Goal: Task Accomplishment & Management: Manage account settings

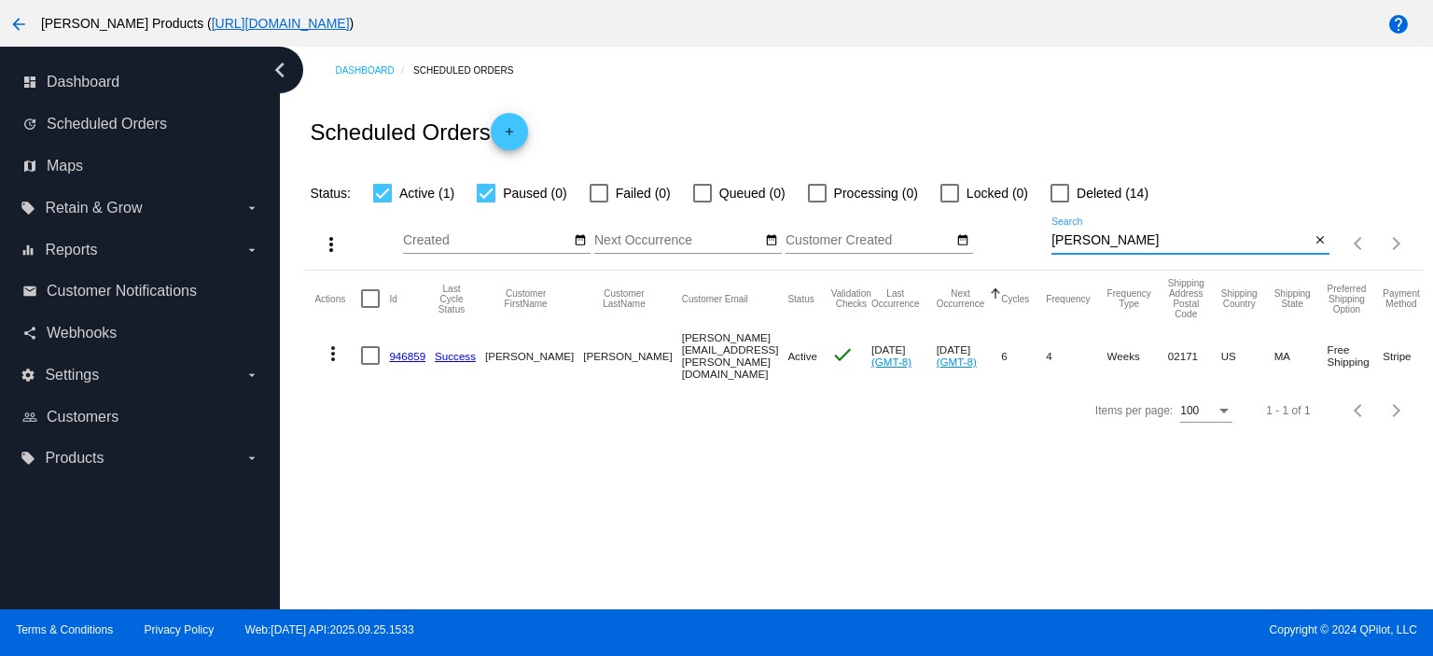
drag, startPoint x: 1092, startPoint y: 240, endPoint x: 988, endPoint y: 252, distance: 104.3
click at [990, 251] on div "more_vert Oct Jan Feb Mar [DATE]" at bounding box center [863, 237] width 1117 height 66
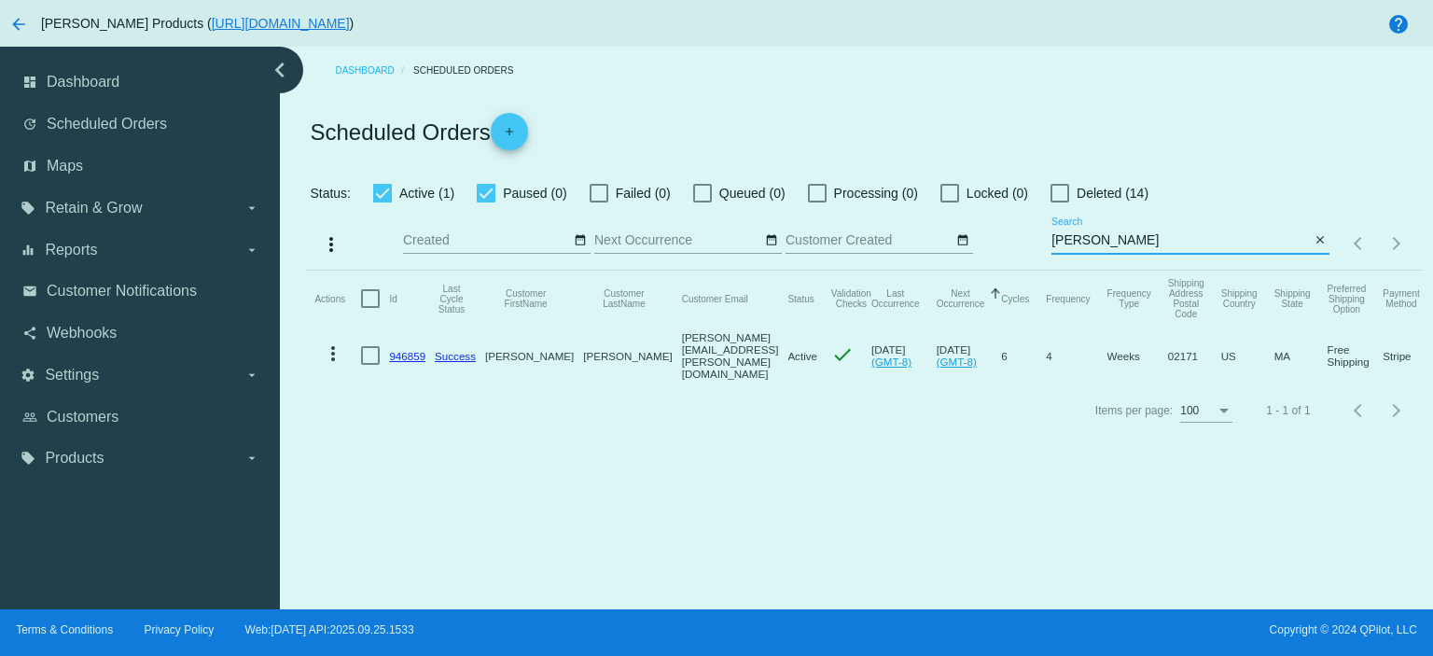
type input "[PERSON_NAME][EMAIL_ADDRESS][DOMAIN_NAME]"
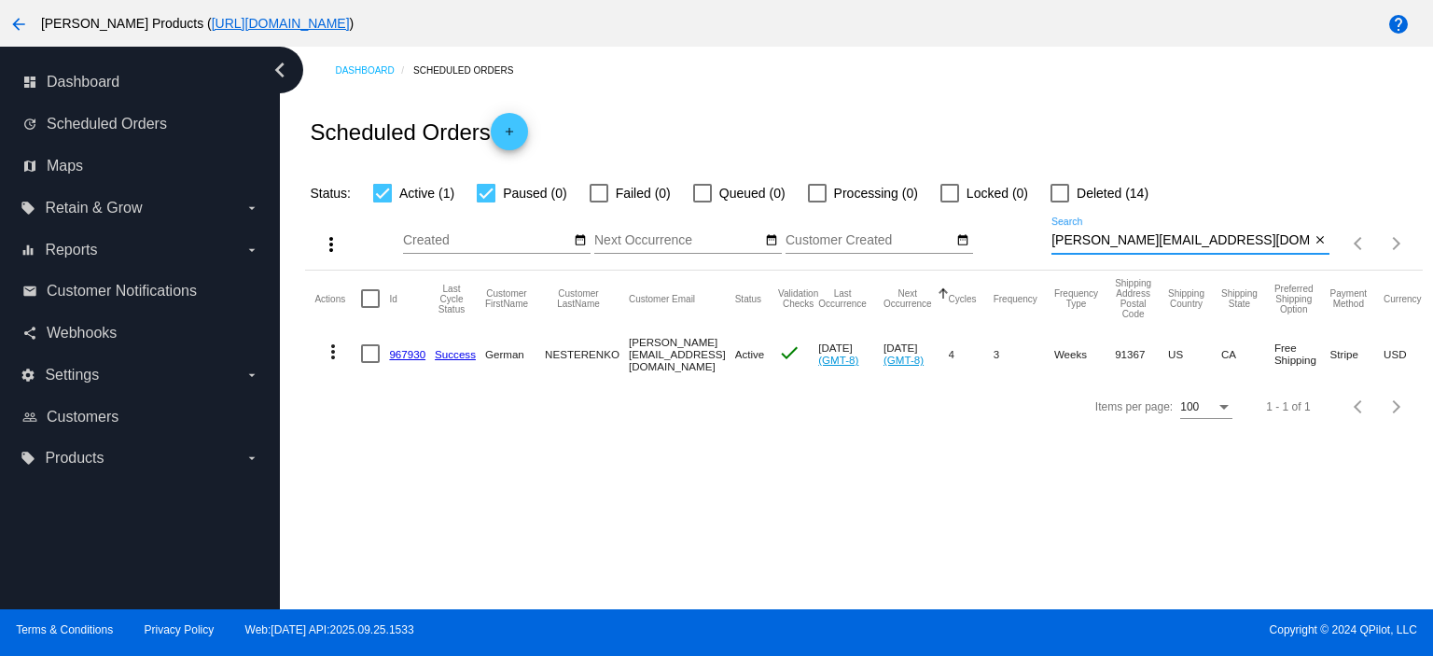
click at [403, 352] on link "967930" at bounding box center [407, 354] width 36 height 12
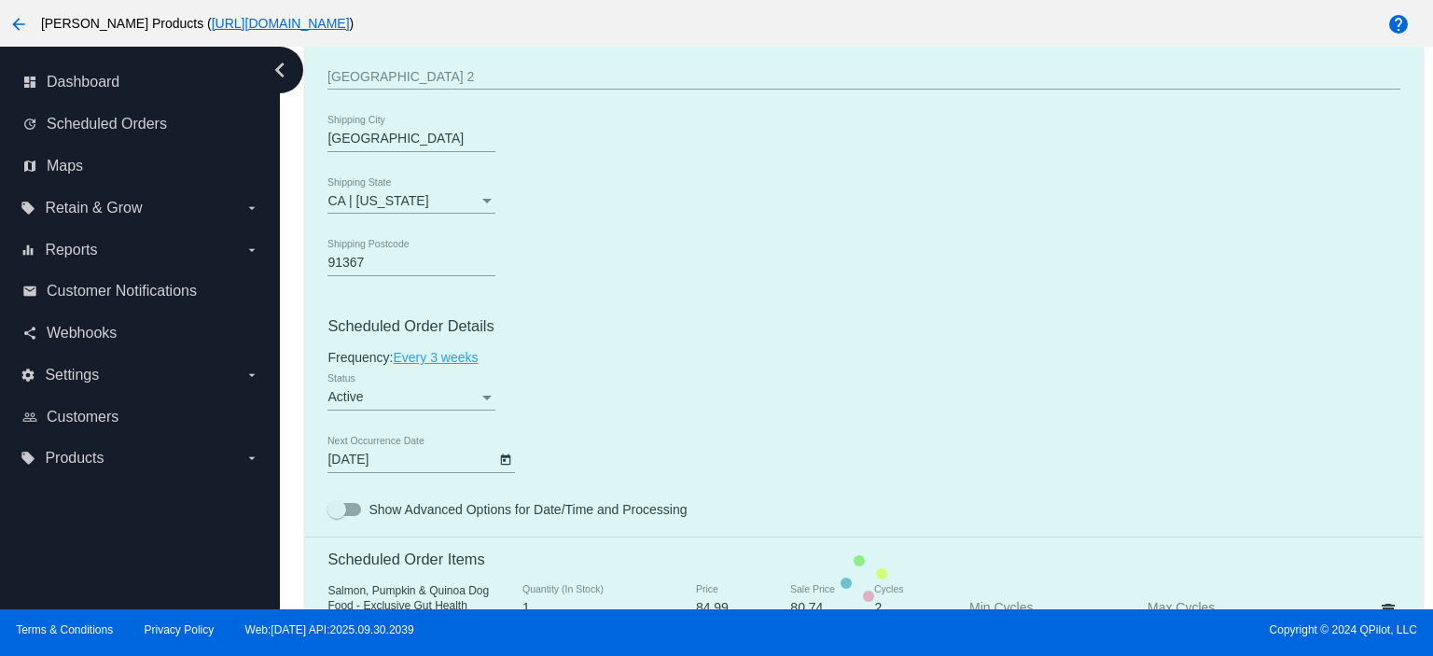
scroll to position [995, 0]
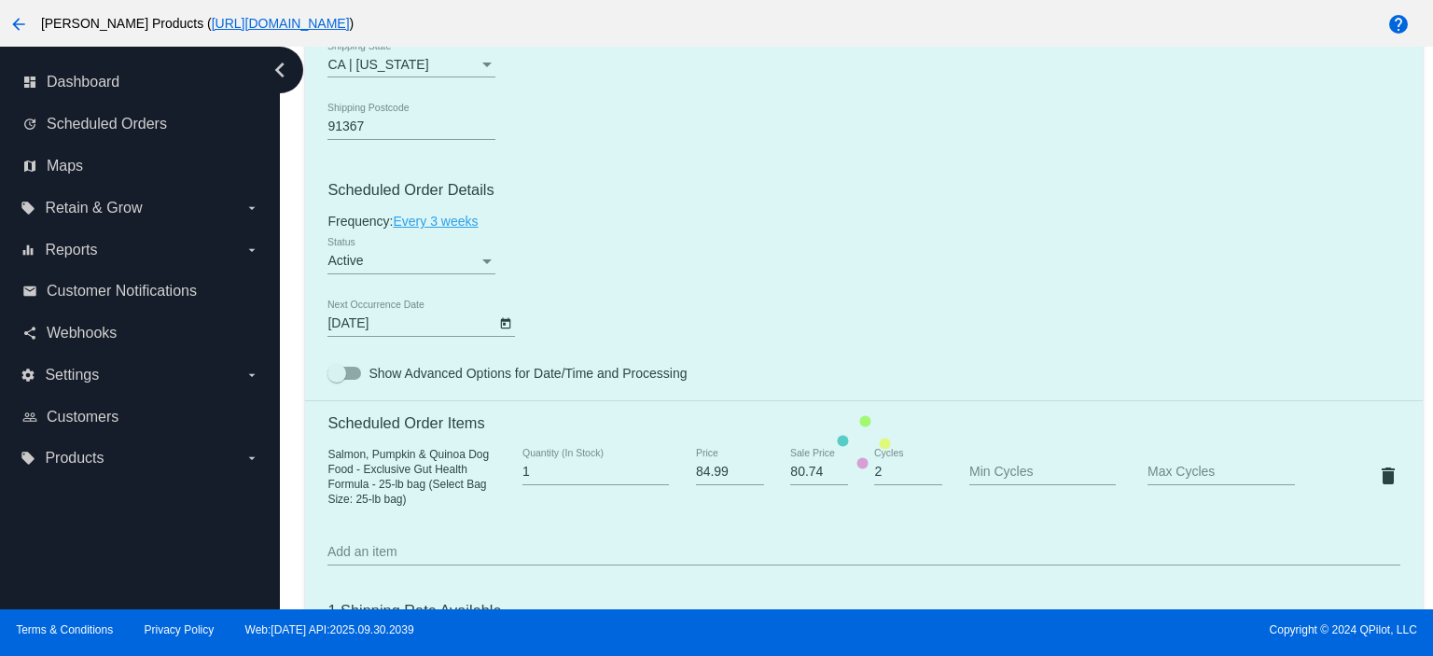
click at [425, 227] on mat-card "Customer 6848921: German NESTERENKO [EMAIL_ADDRESS][DOMAIN_NAME] Customer Shipp…" at bounding box center [863, 441] width 1117 height 1893
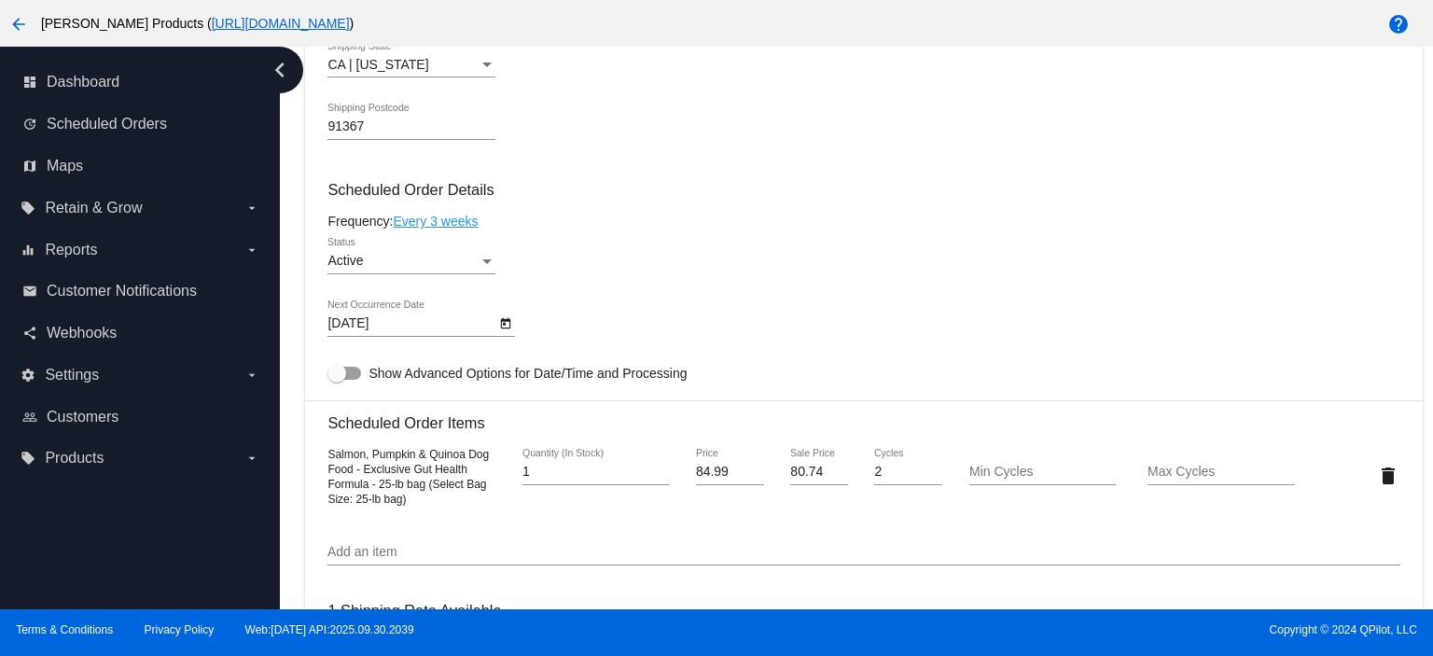
click at [426, 223] on link "Every 3 weeks" at bounding box center [435, 221] width 85 height 15
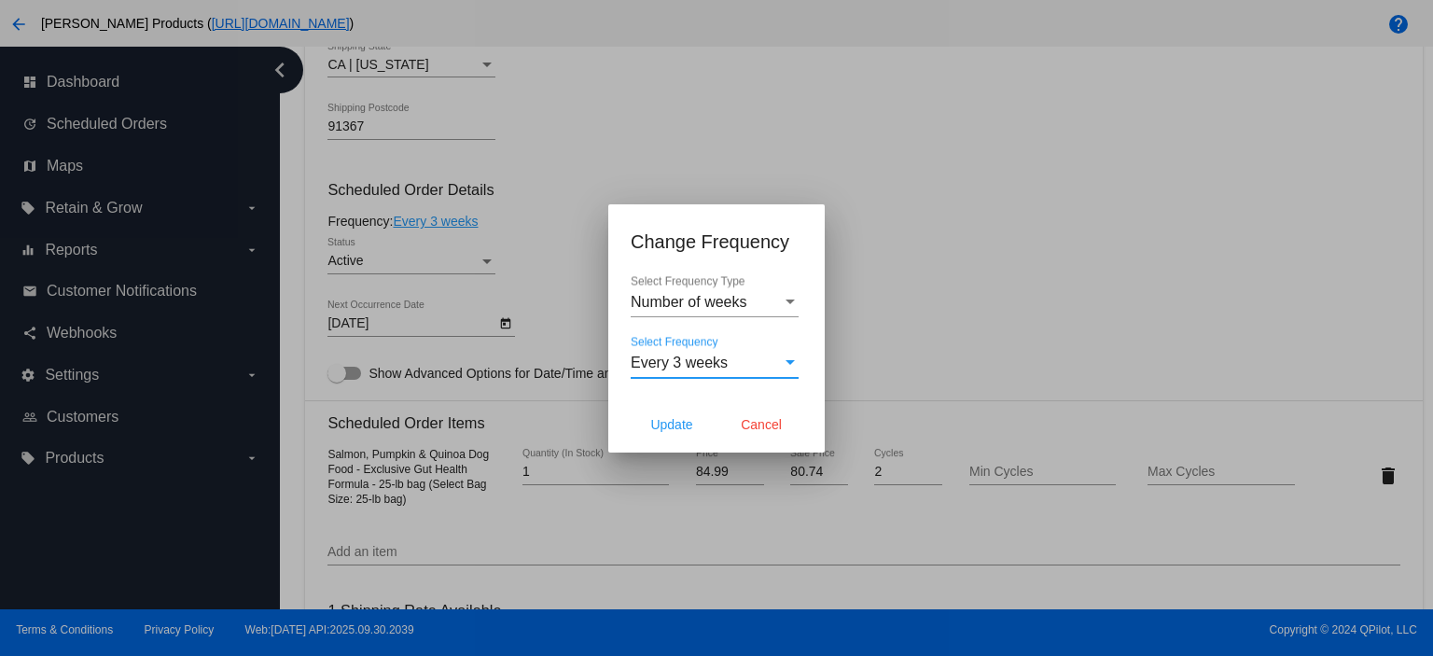
click at [689, 361] on span "Every 3 weeks" at bounding box center [679, 363] width 97 height 16
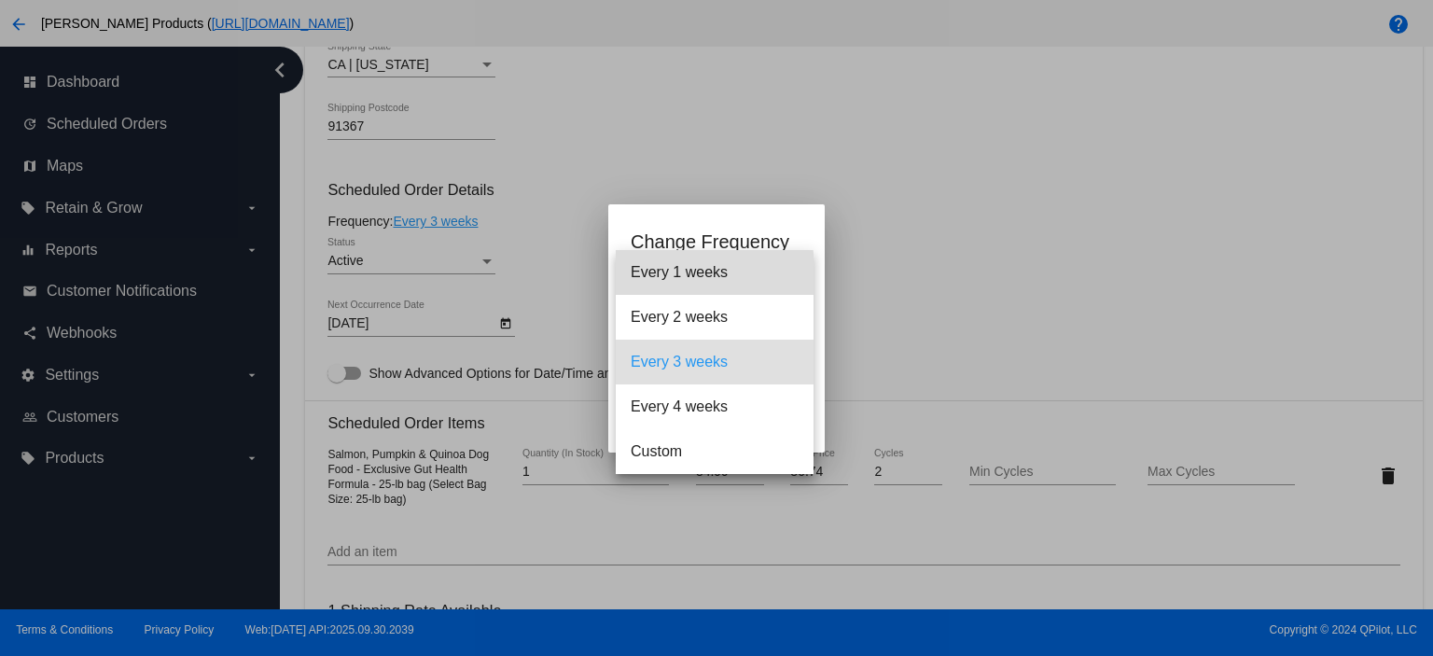
click at [677, 275] on span "Every 1 weeks" at bounding box center [715, 272] width 168 height 45
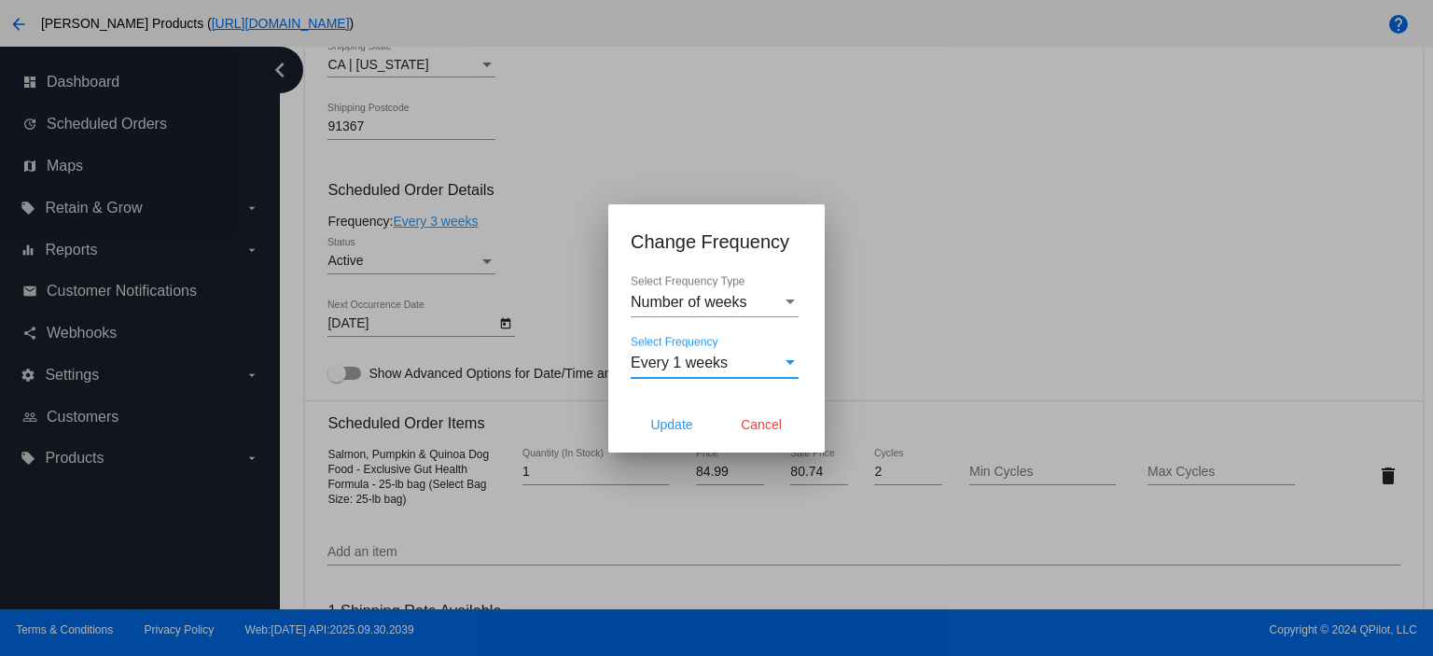
click at [679, 364] on span "Every 1 weeks" at bounding box center [679, 363] width 97 height 16
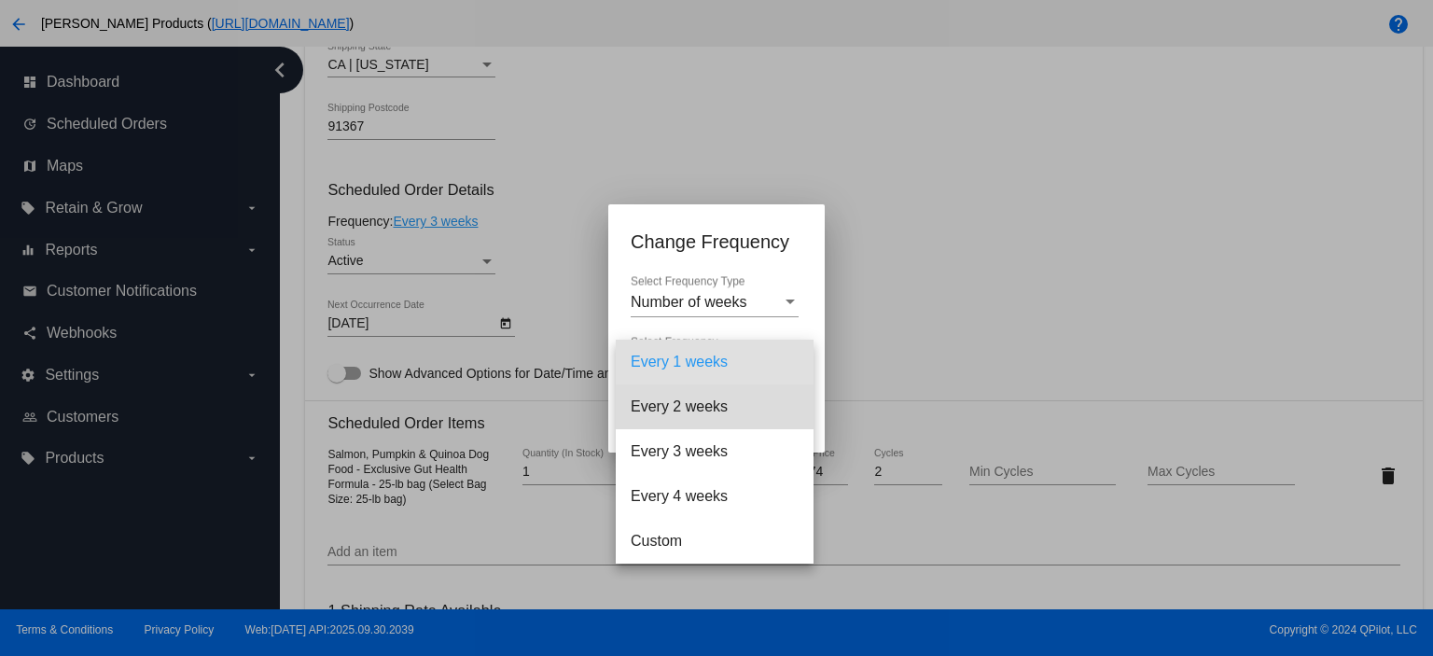
click at [676, 398] on span "Every 2 weeks" at bounding box center [715, 406] width 168 height 45
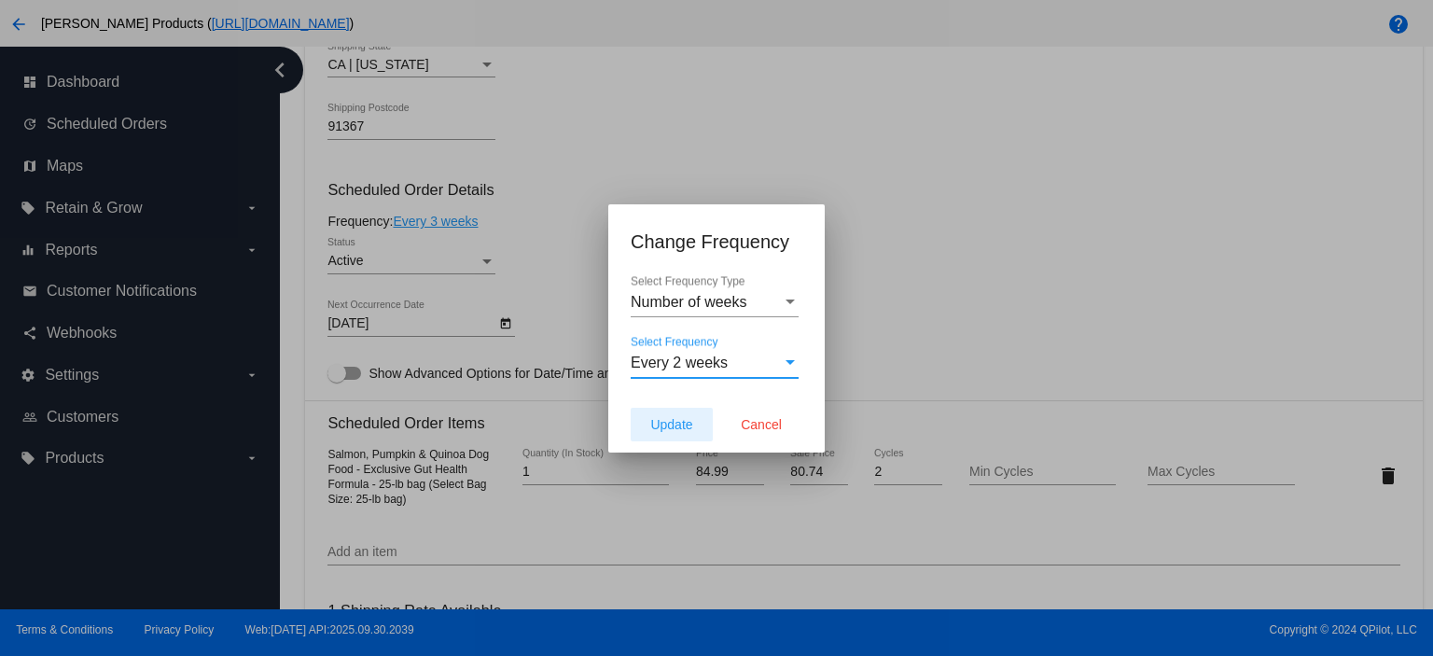
click at [649, 424] on button "Update" at bounding box center [672, 425] width 82 height 34
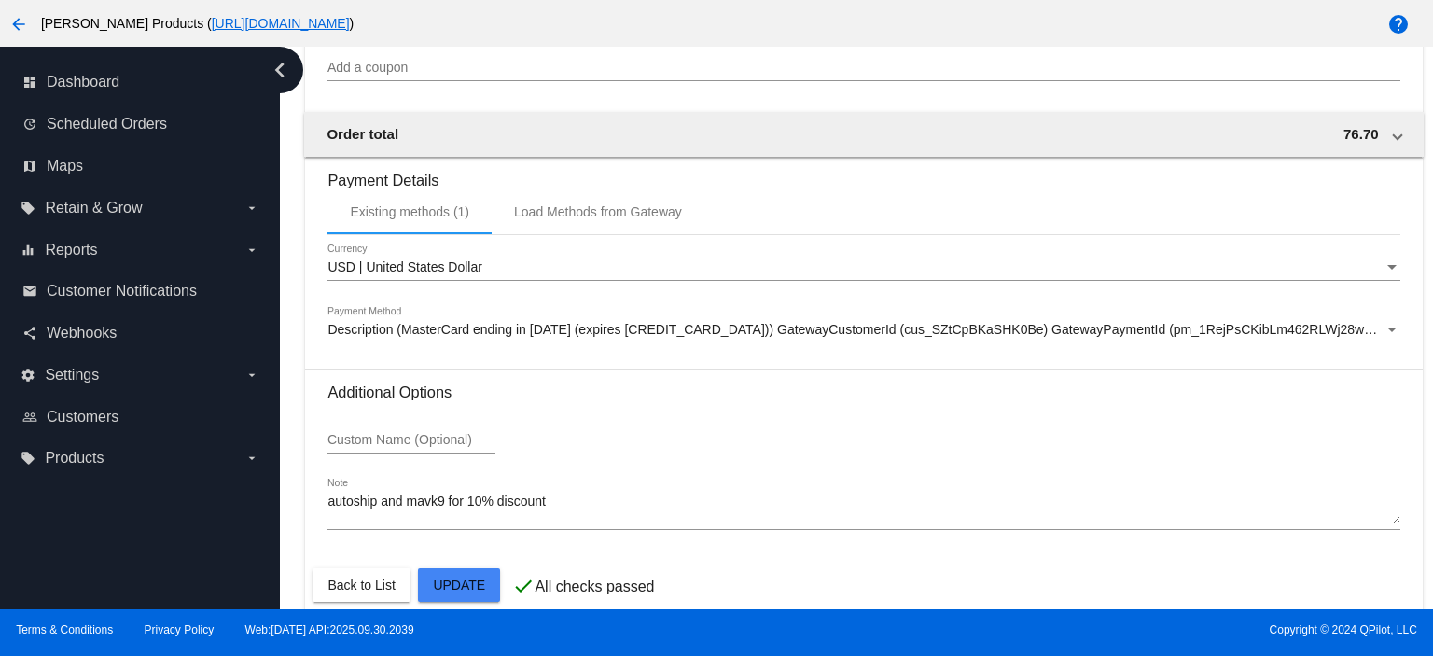
scroll to position [1827, 0]
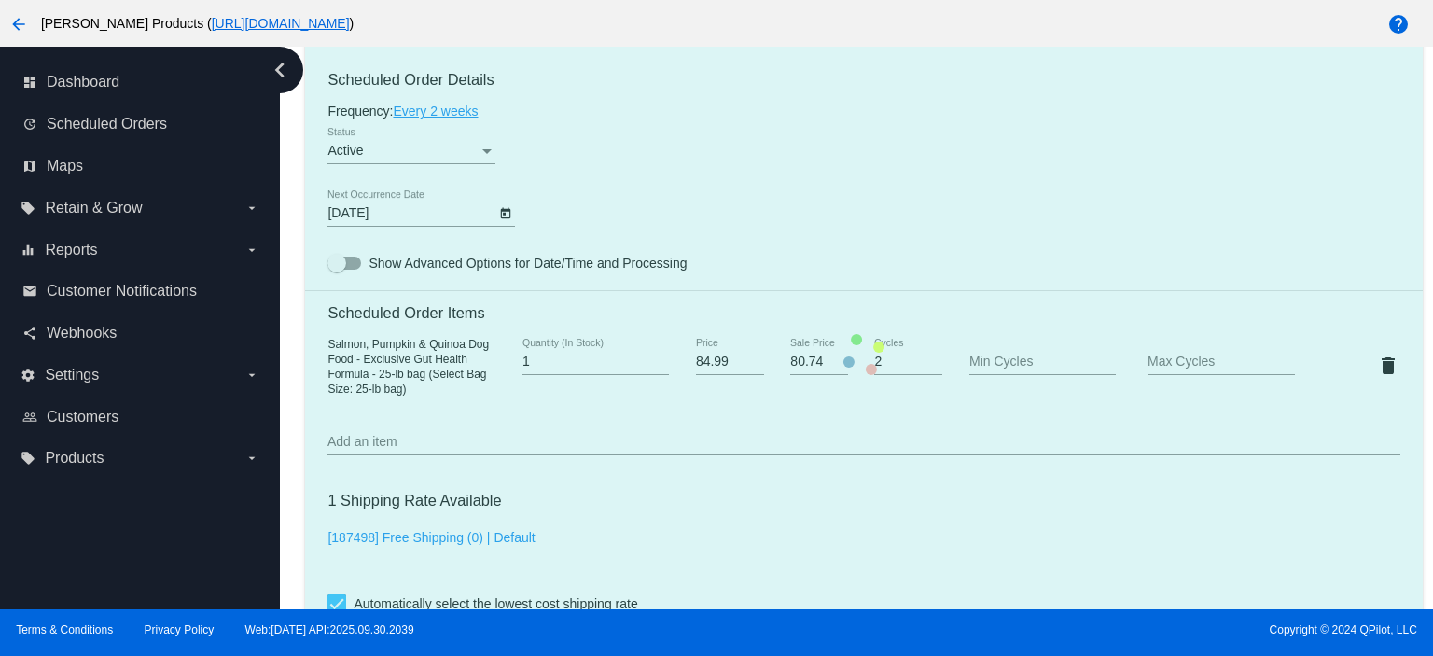
scroll to position [956, 0]
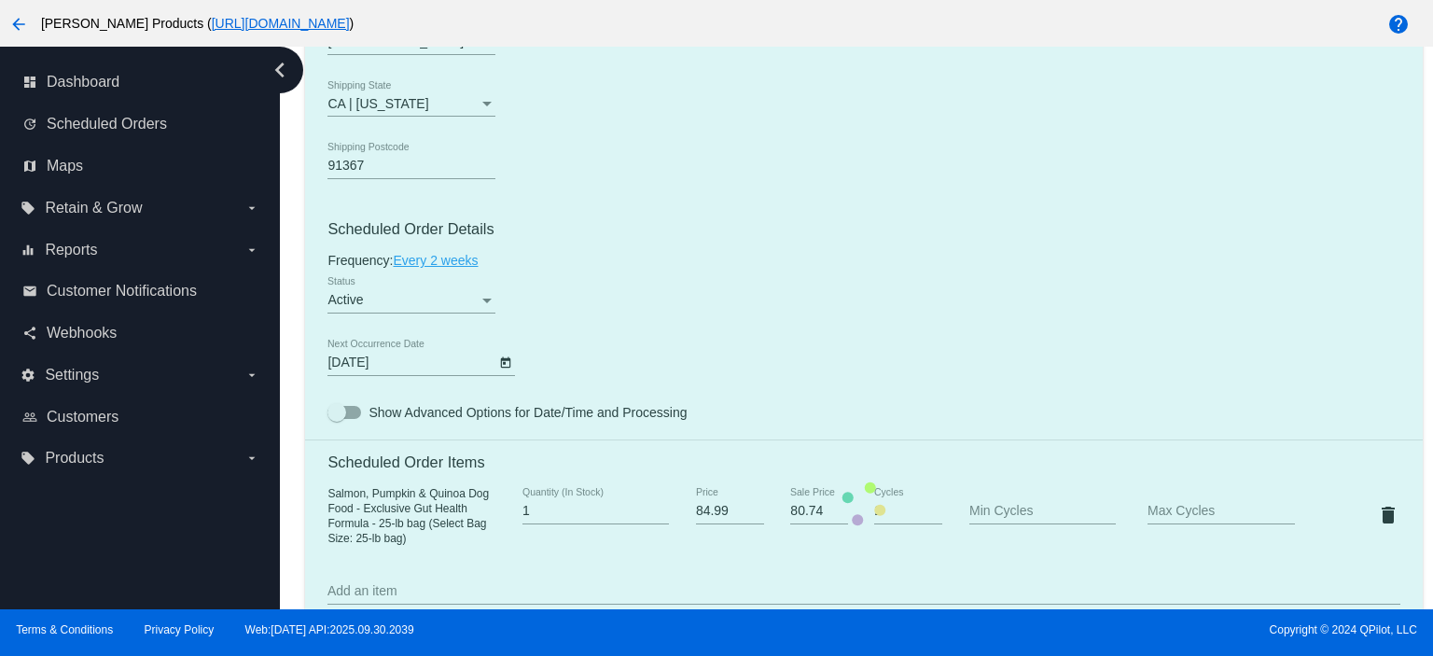
type input "[DATE]"
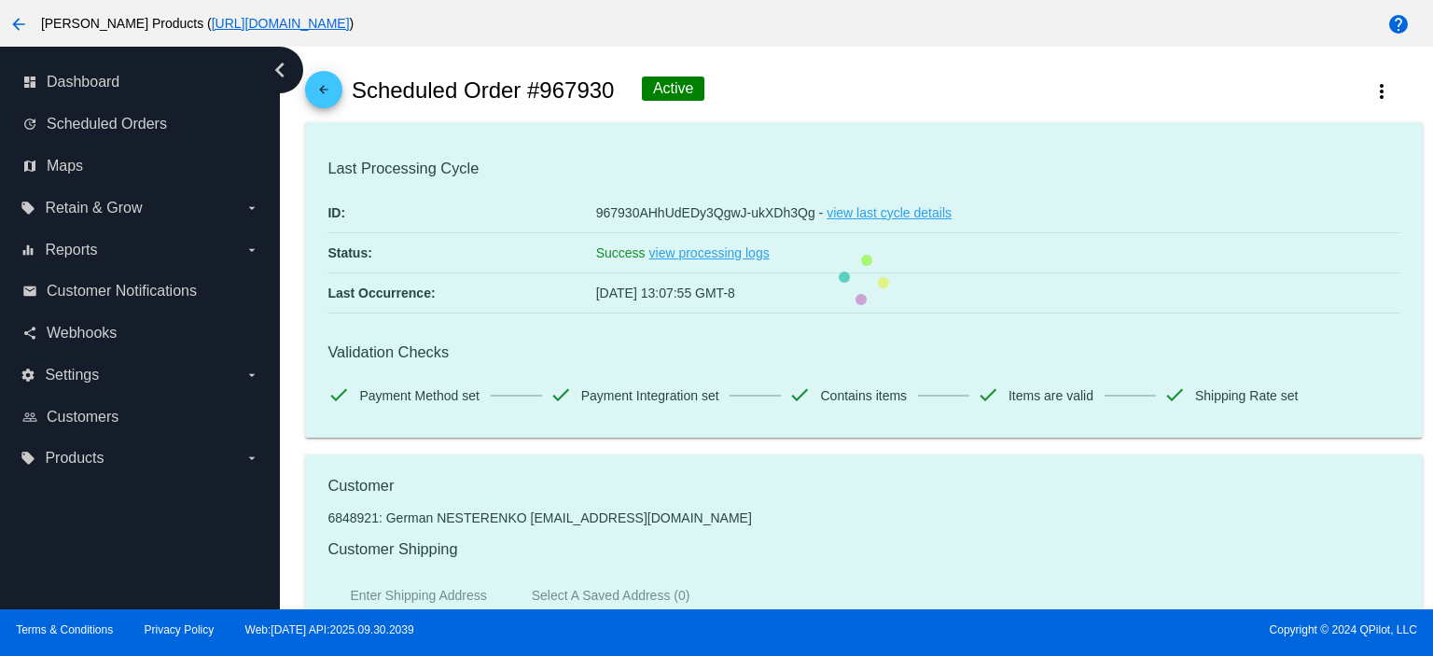
scroll to position [0, 0]
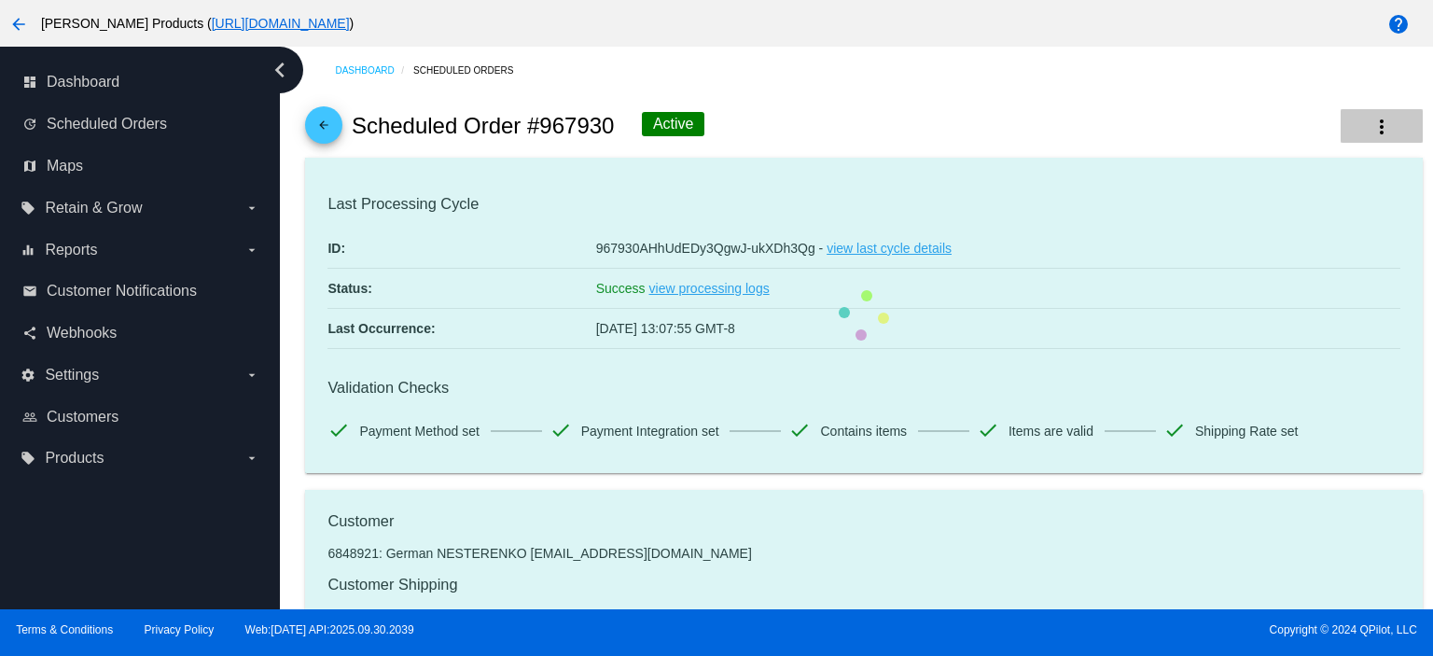
click at [1377, 131] on mat-icon "more_vert" at bounding box center [1382, 127] width 22 height 22
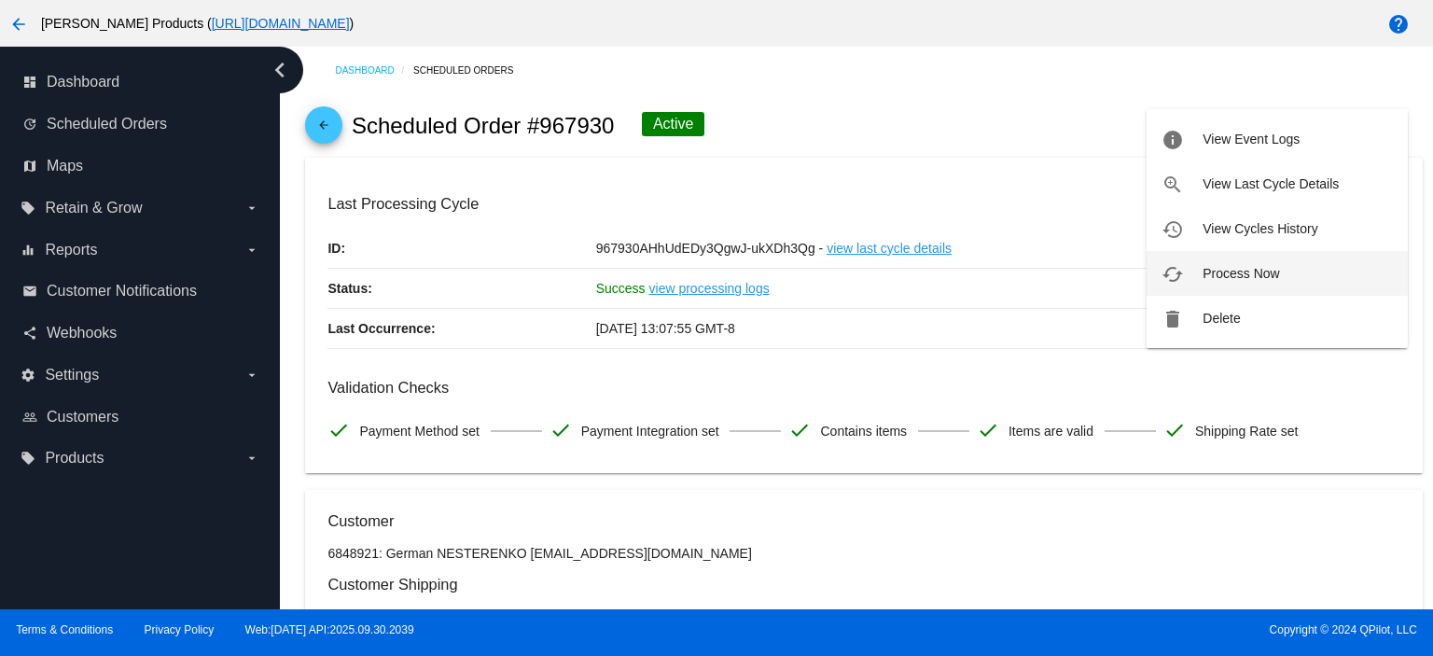
click at [1278, 272] on span "Process Now" at bounding box center [1241, 273] width 77 height 15
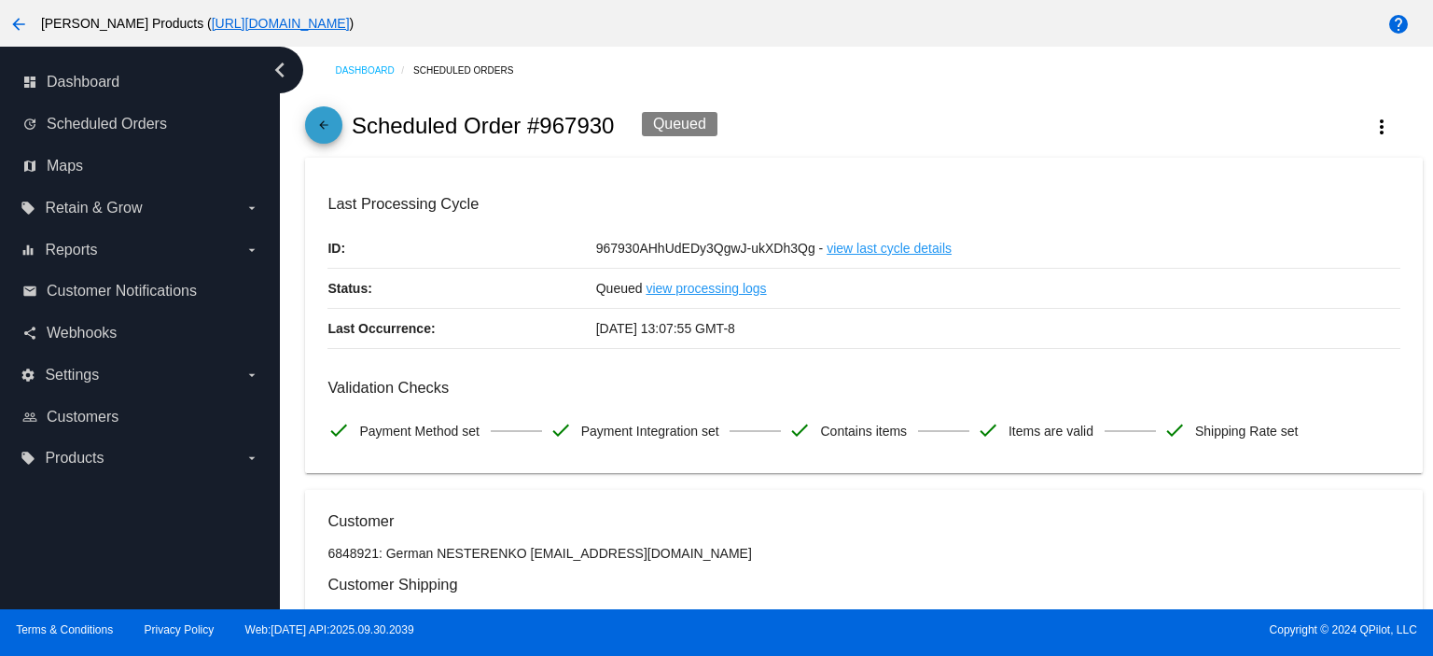
click at [330, 130] on mat-icon "arrow_back" at bounding box center [324, 130] width 22 height 22
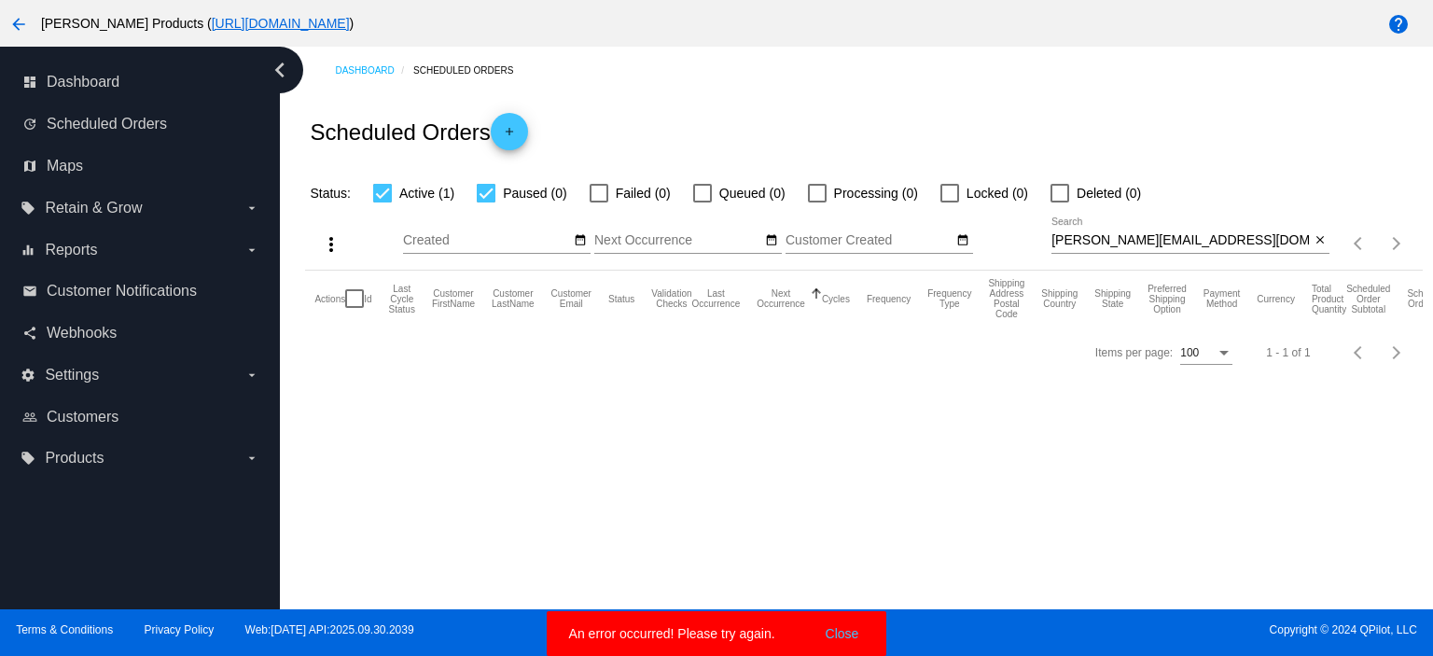
click at [850, 628] on button "Close" at bounding box center [842, 633] width 45 height 19
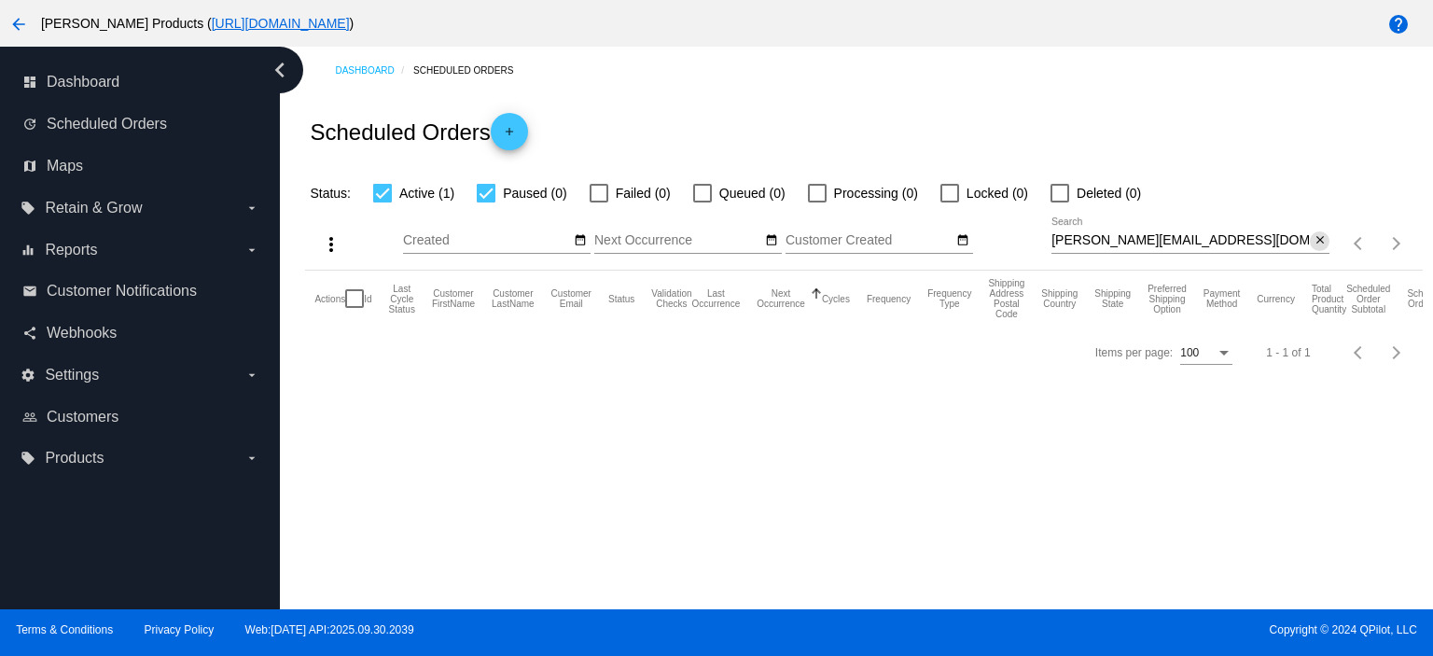
click at [1320, 239] on mat-icon "close" at bounding box center [1320, 240] width 13 height 15
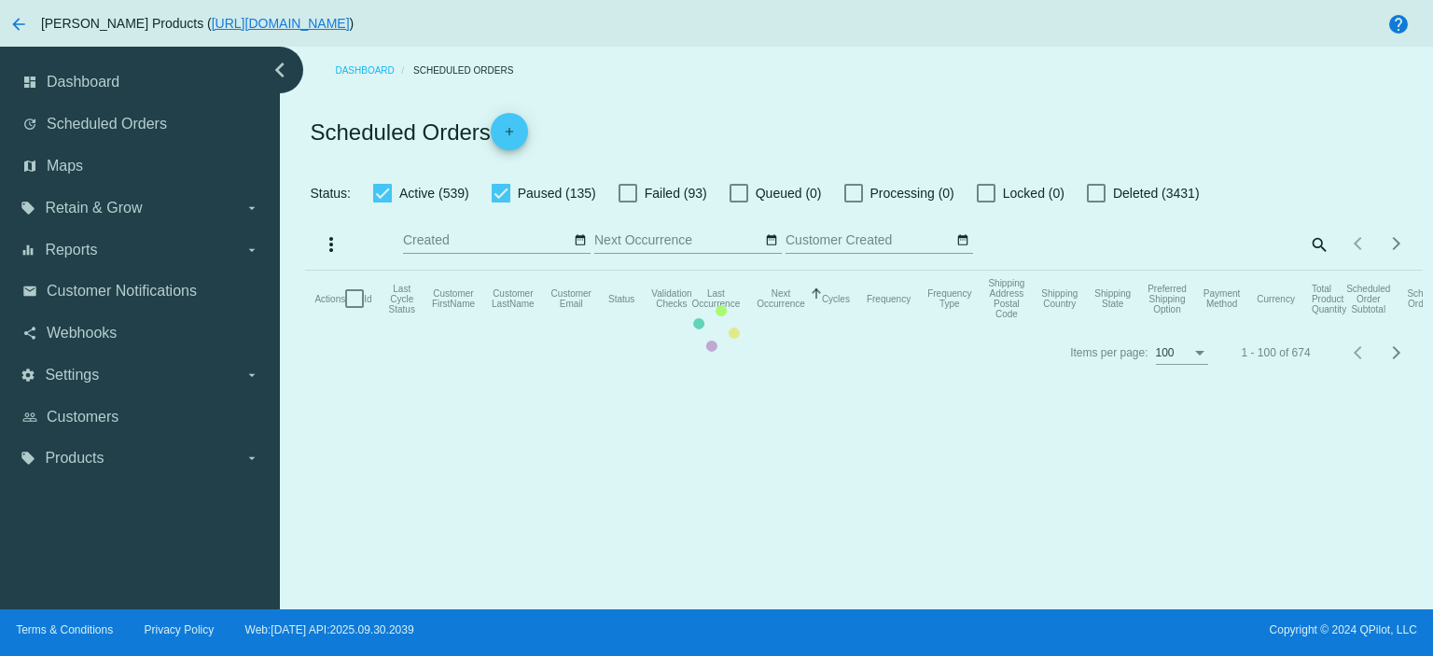
click at [498, 271] on mat-table "Actions Id Last Cycle Status Customer FirstName Customer LastName Customer Emai…" at bounding box center [863, 299] width 1117 height 56
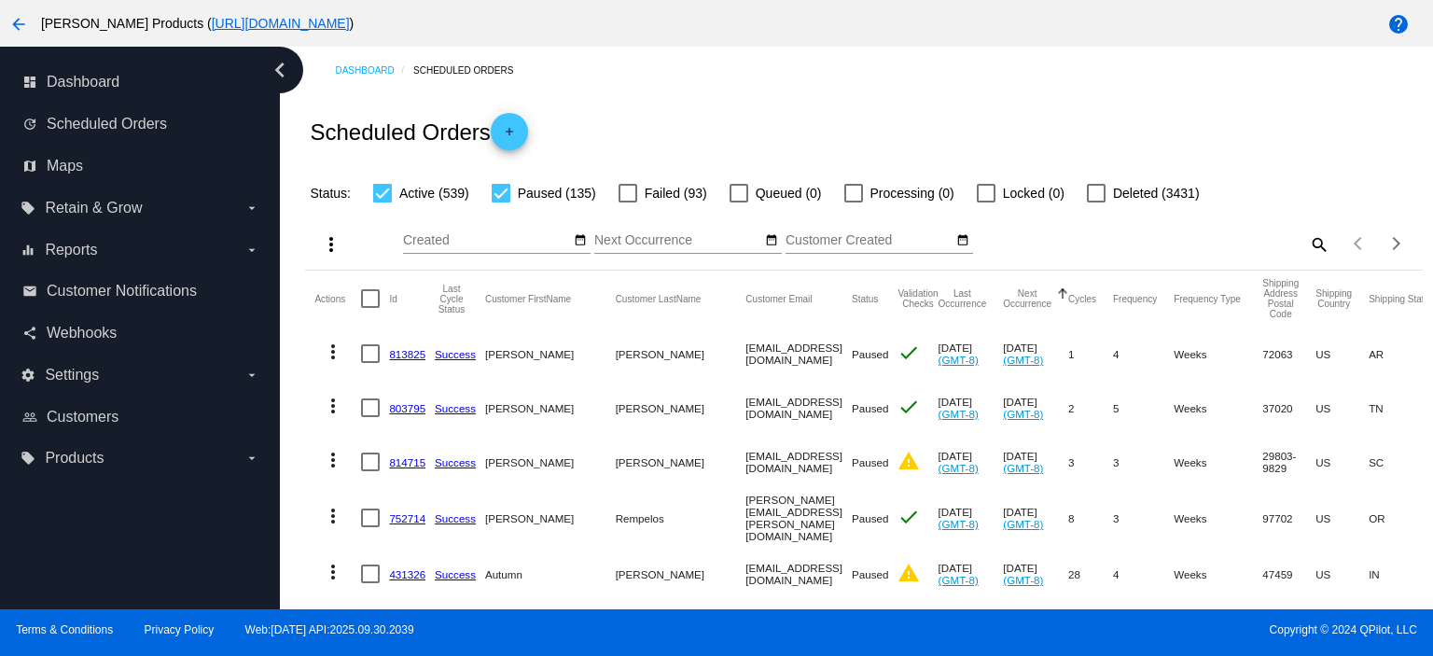
click at [506, 193] on div at bounding box center [501, 193] width 19 height 19
click at [501, 202] on input "Paused (135)" at bounding box center [500, 202] width 1 height 1
checkbox input "false"
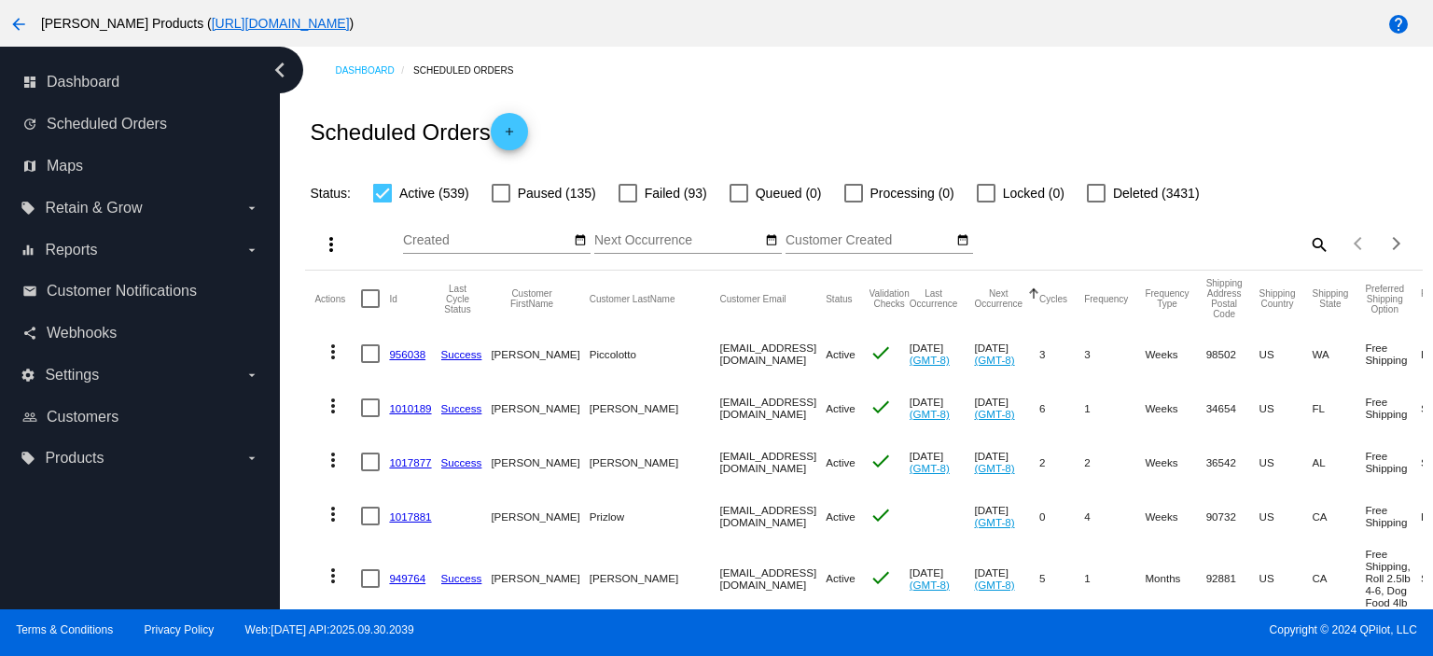
click at [333, 356] on mat-icon "more_vert" at bounding box center [333, 352] width 22 height 22
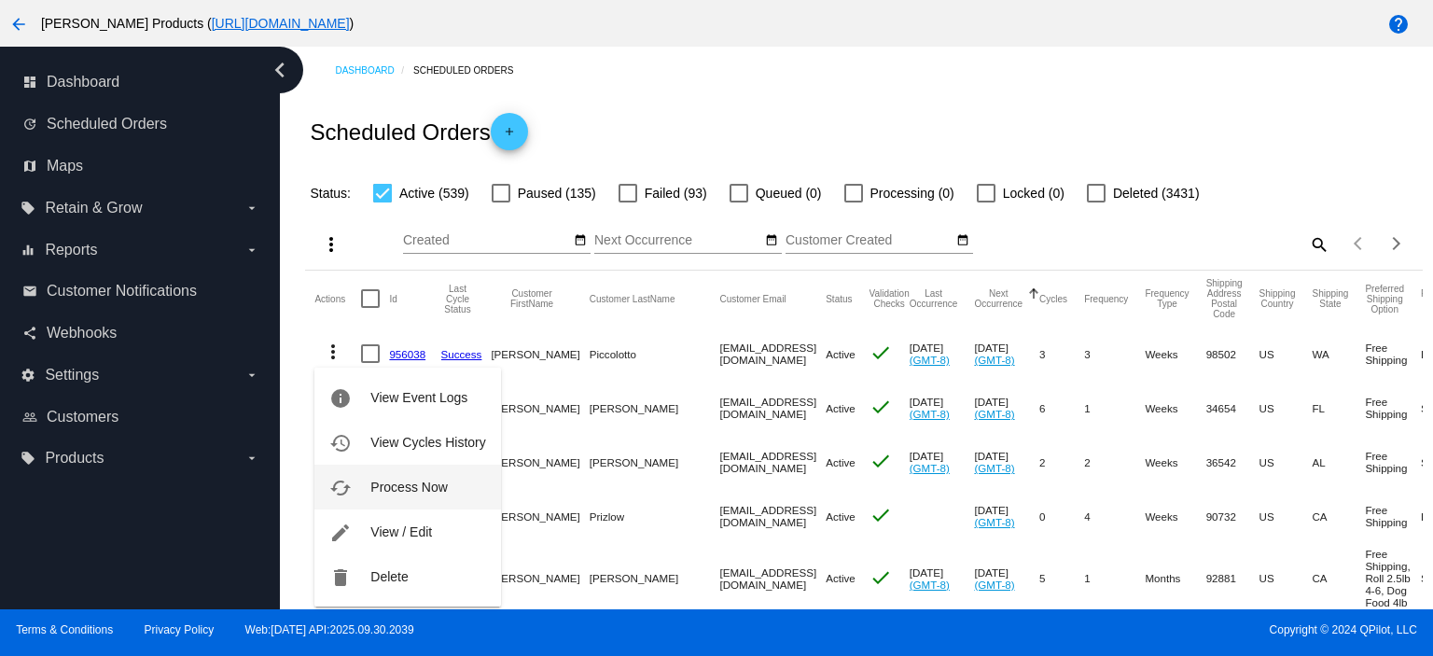
click at [396, 482] on span "Process Now" at bounding box center [408, 487] width 77 height 15
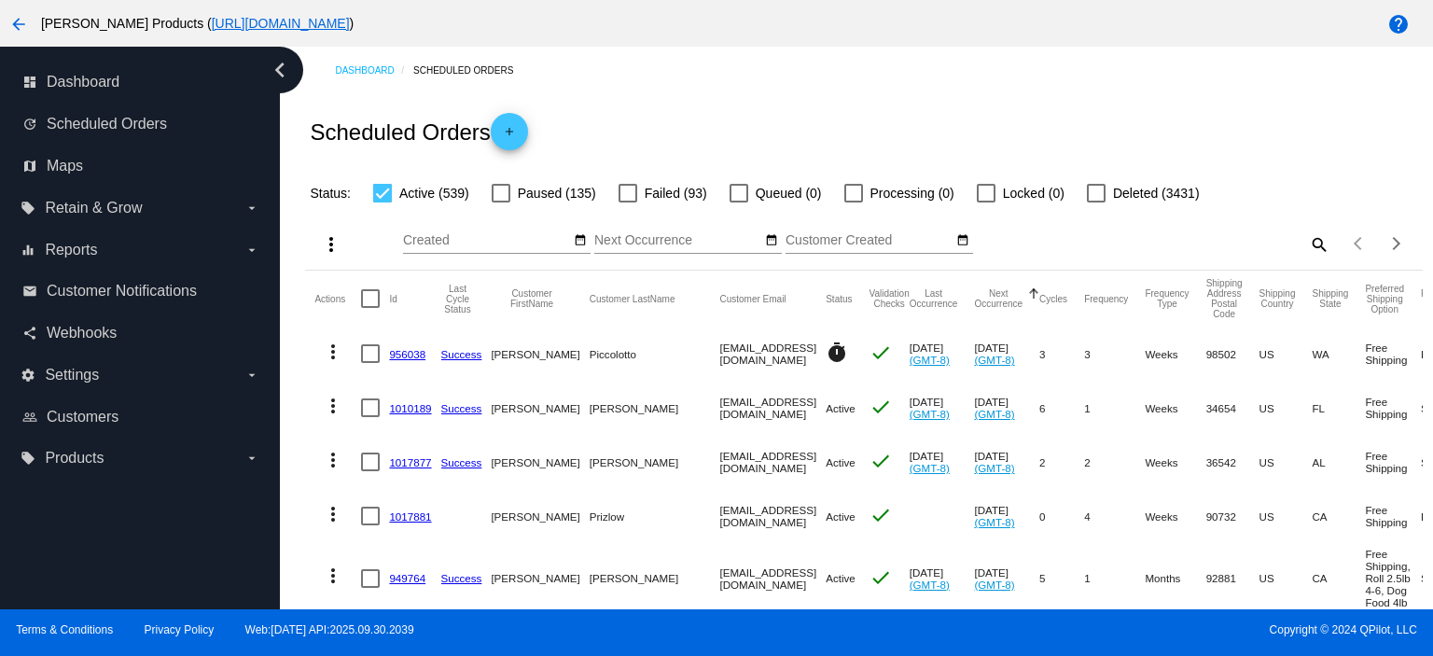
click at [325, 398] on mat-icon "more_vert" at bounding box center [333, 406] width 22 height 22
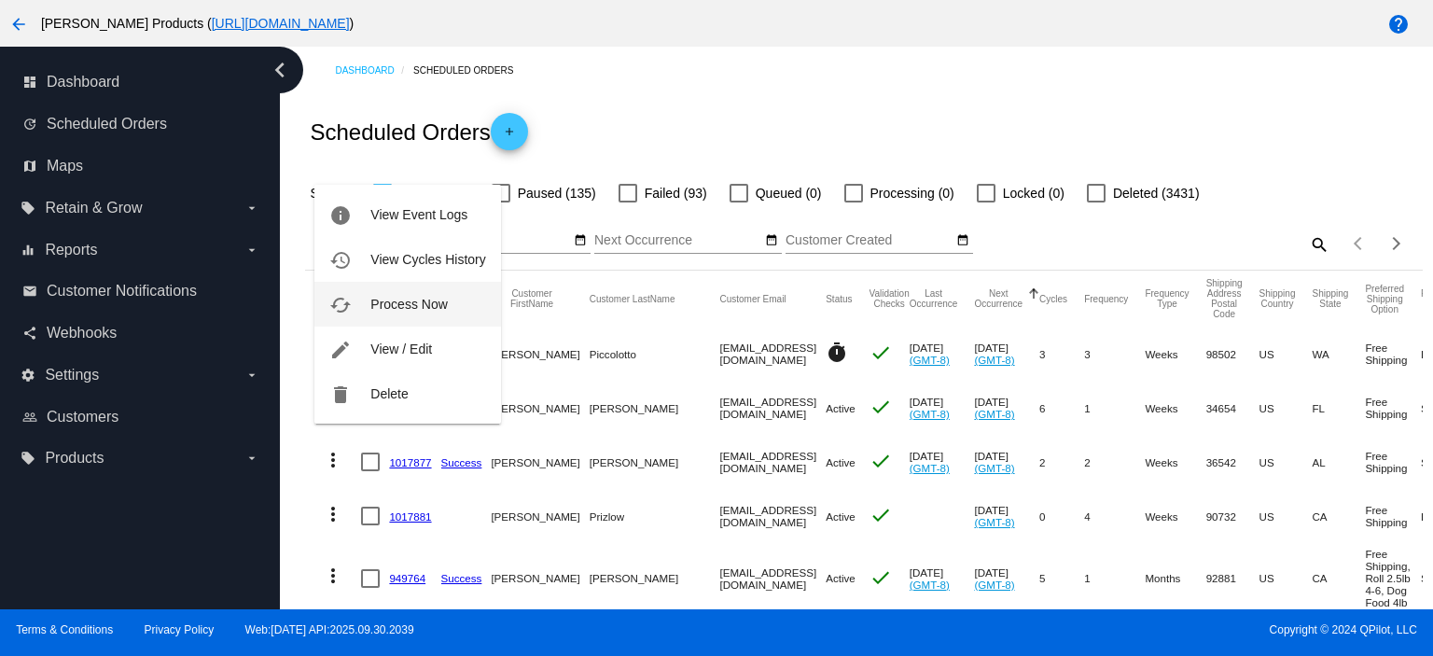
click at [397, 306] on span "Process Now" at bounding box center [408, 304] width 77 height 15
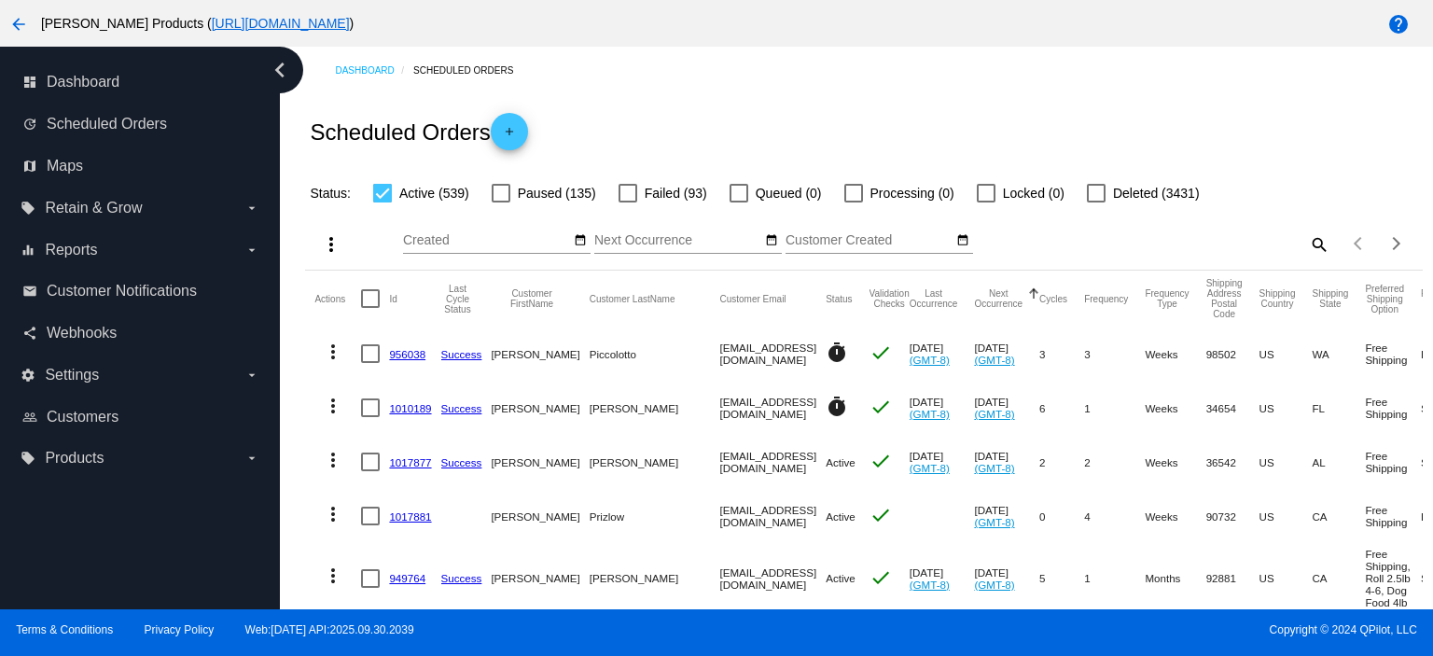
click at [327, 454] on mat-icon "more_vert" at bounding box center [333, 460] width 22 height 22
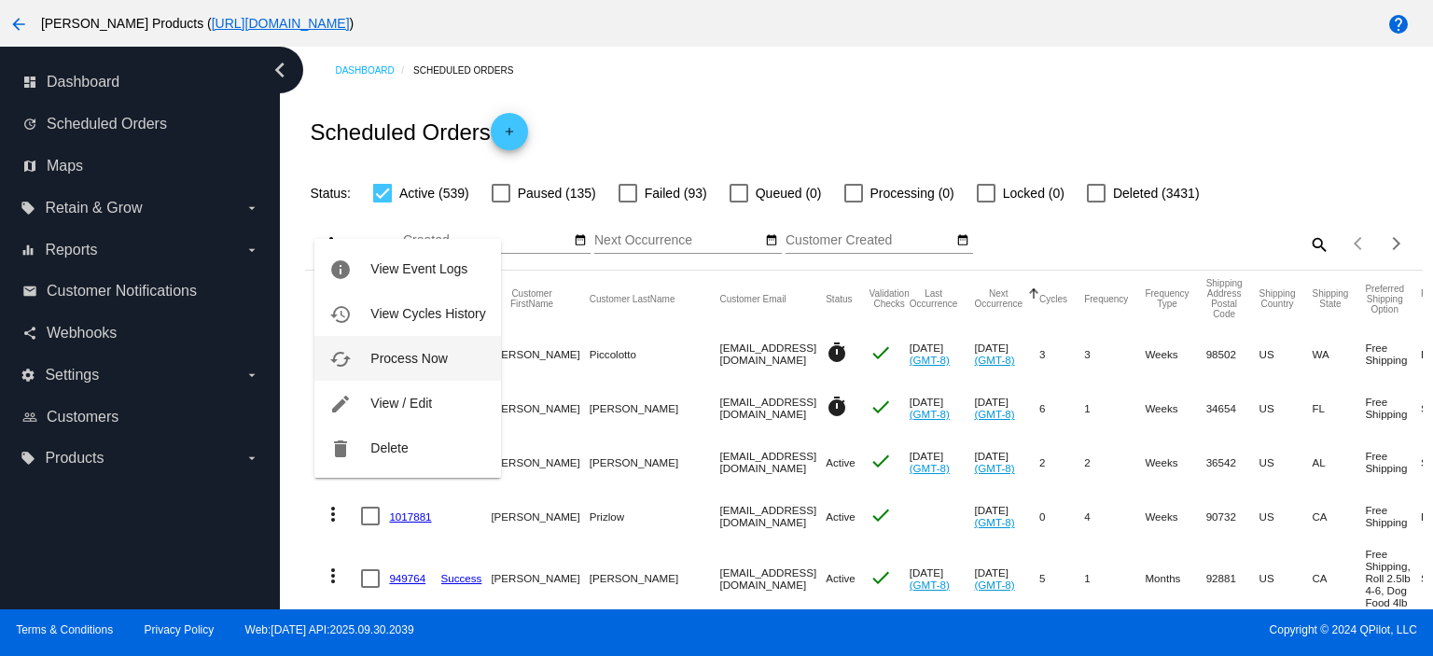
click at [417, 358] on span "Process Now" at bounding box center [408, 358] width 77 height 15
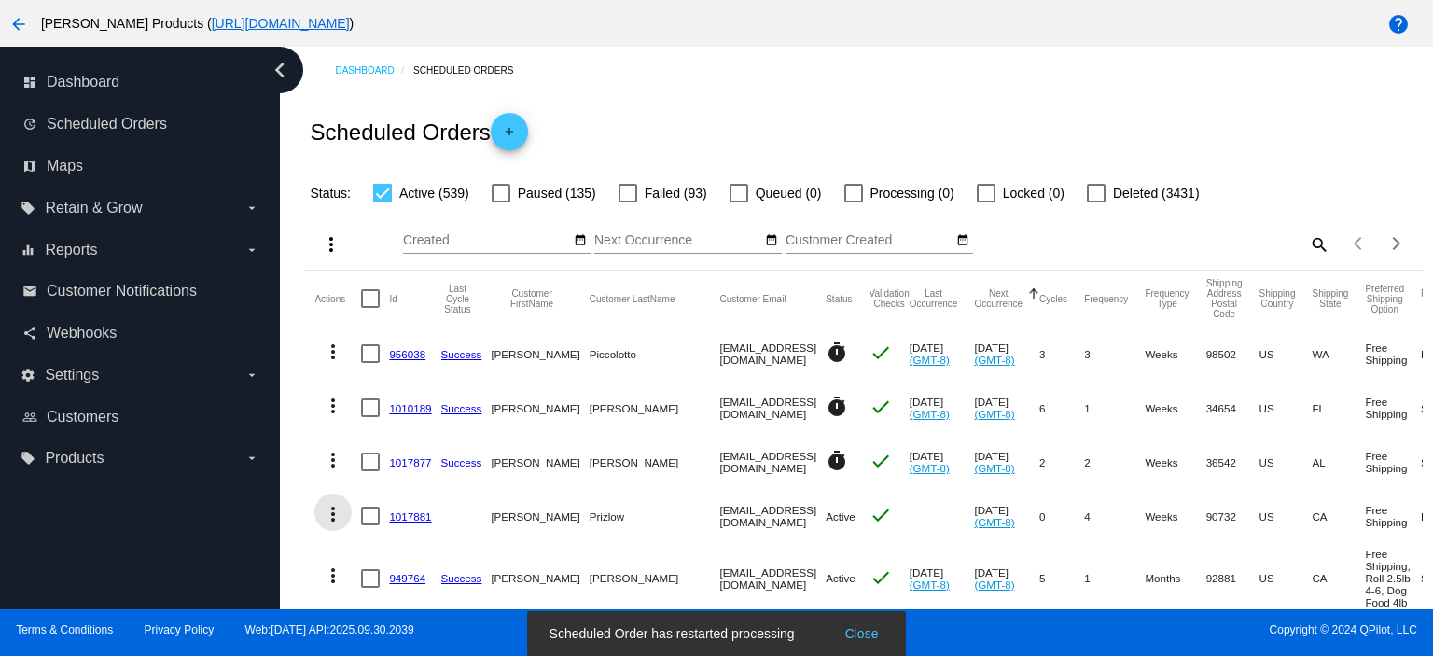
click at [332, 511] on mat-icon "more_vert" at bounding box center [333, 514] width 22 height 22
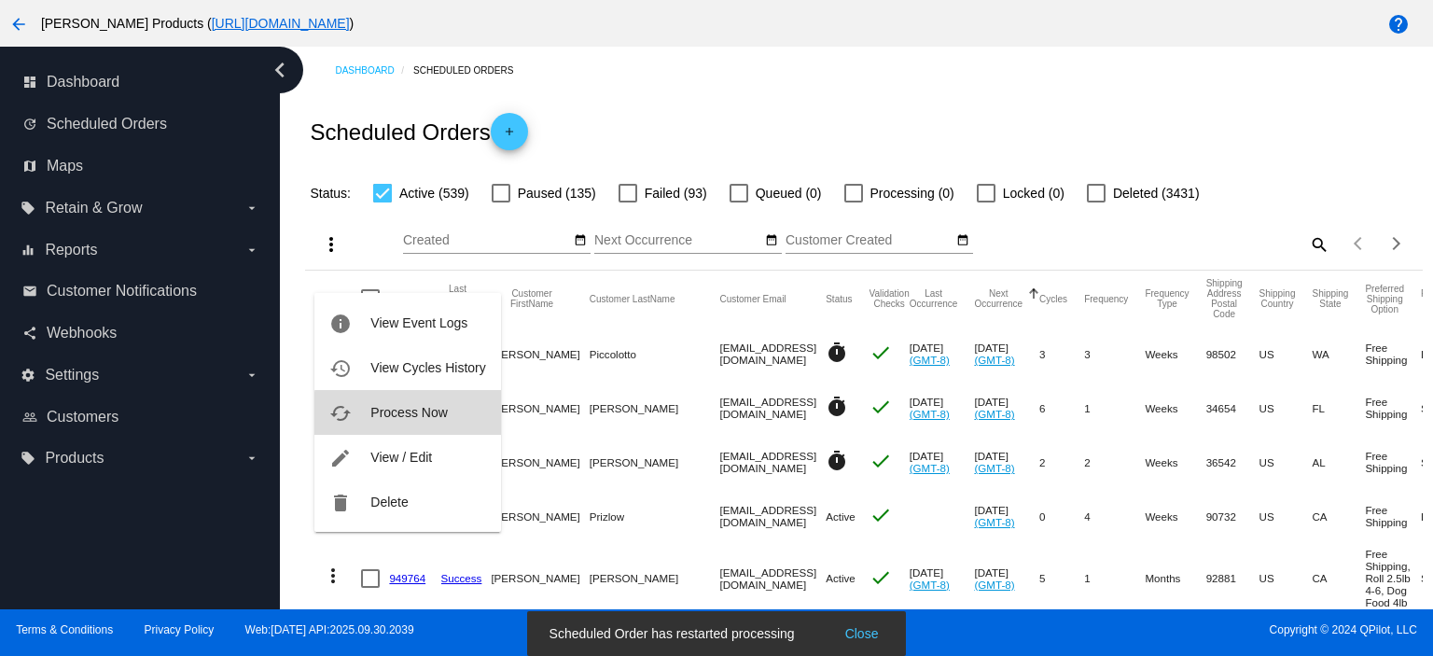
click at [419, 417] on span "Process Now" at bounding box center [408, 412] width 77 height 15
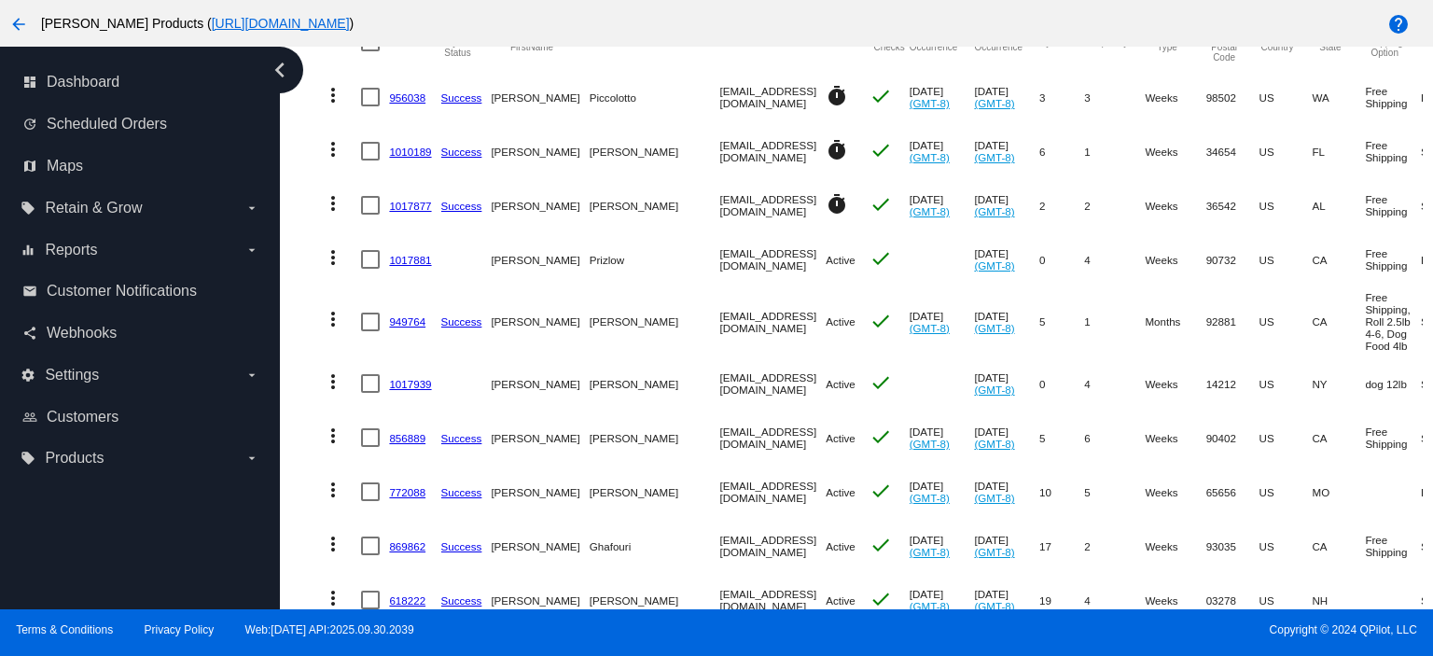
scroll to position [280, 0]
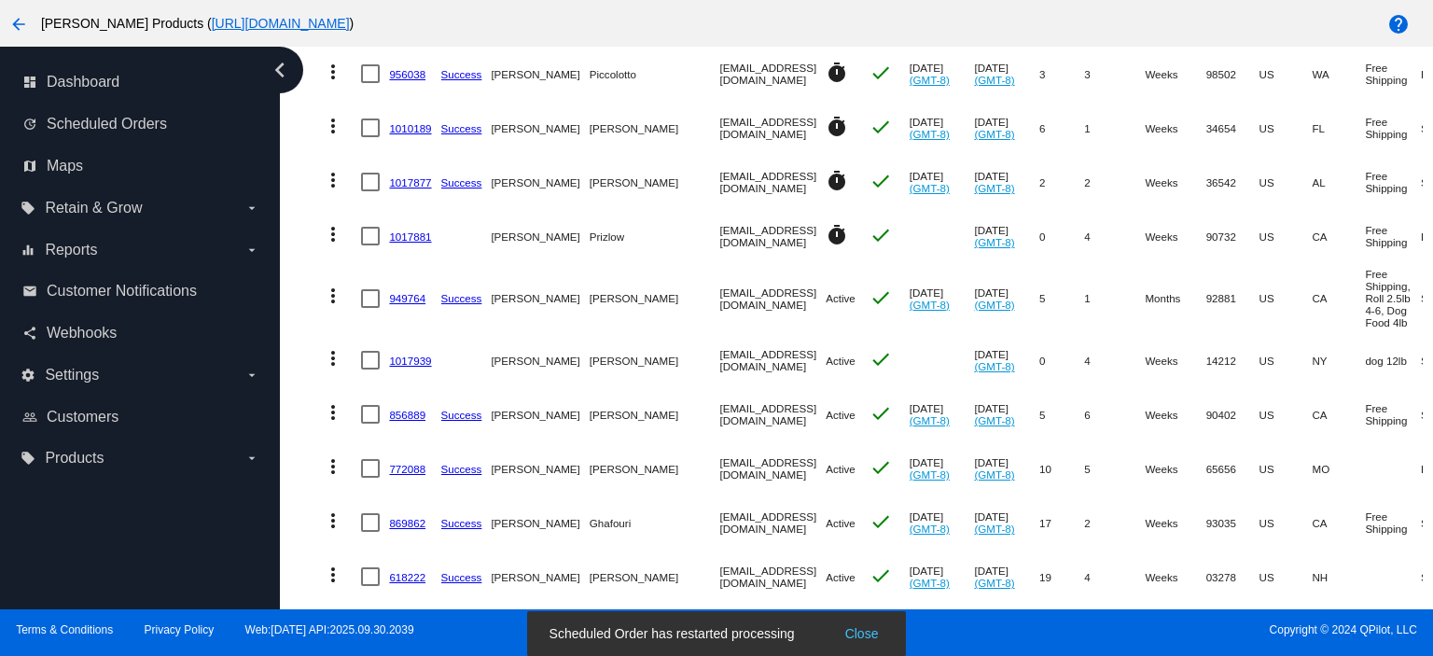
click at [338, 291] on mat-icon "more_vert" at bounding box center [333, 296] width 22 height 22
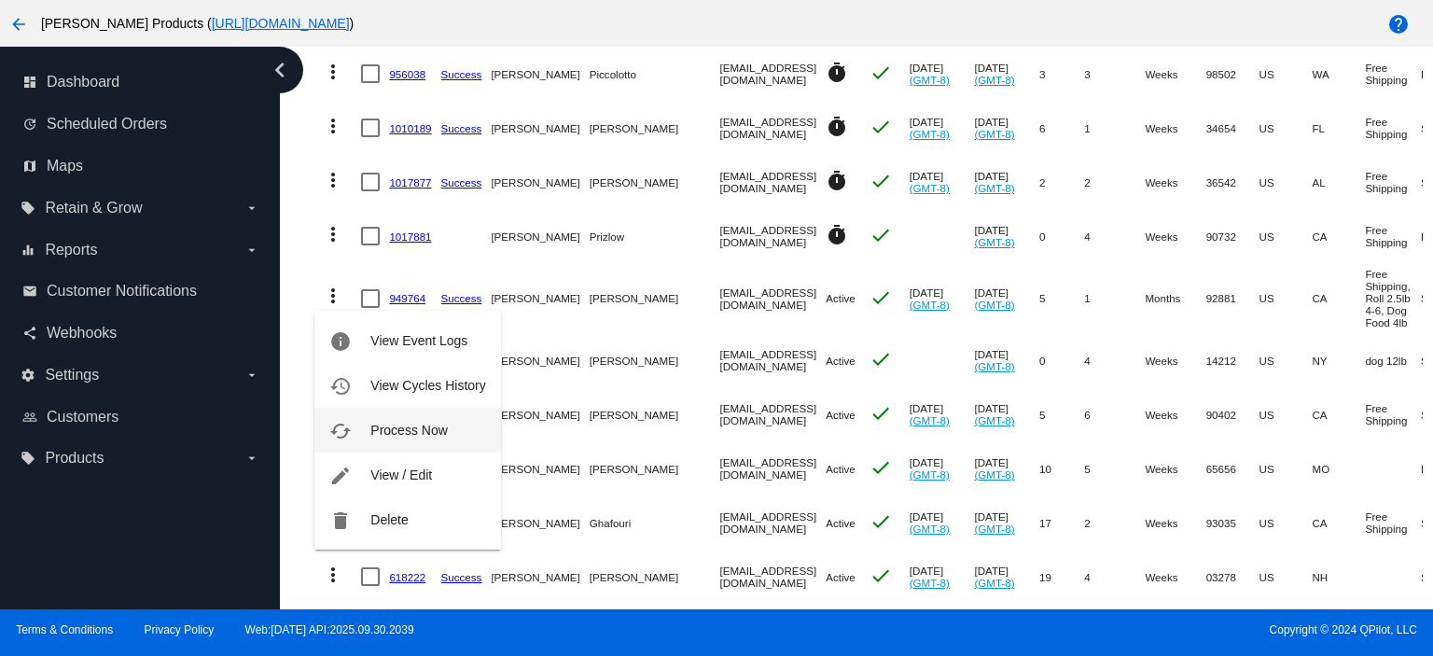
click at [402, 432] on span "Process Now" at bounding box center [408, 430] width 77 height 15
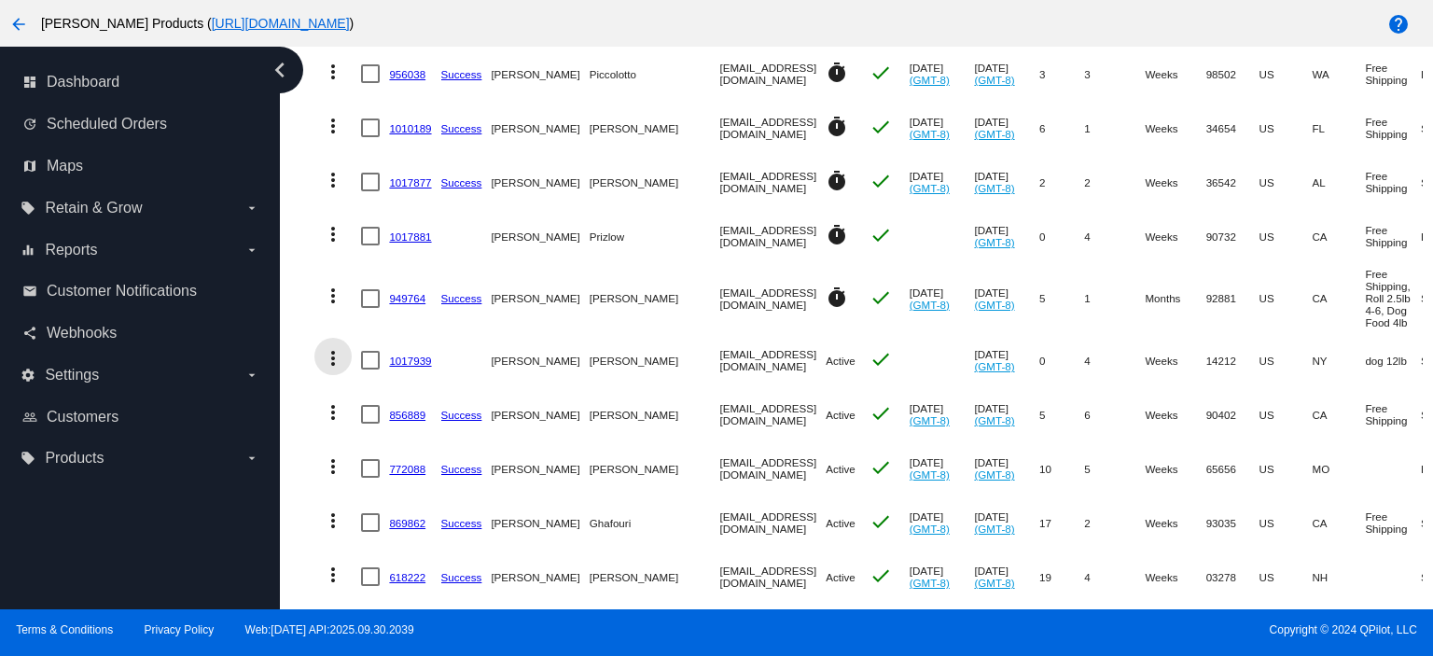
click at [333, 359] on mat-icon "more_vert" at bounding box center [333, 358] width 22 height 22
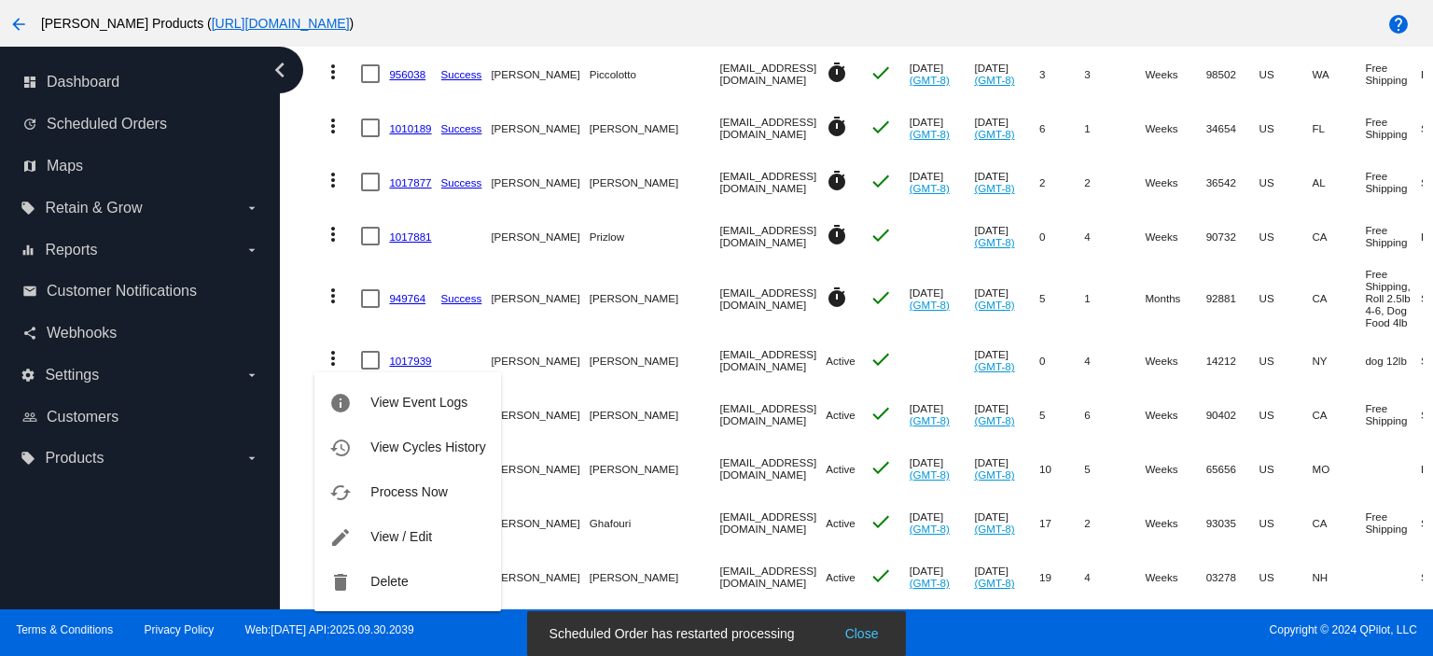
click at [411, 496] on span "Process Now" at bounding box center [408, 491] width 77 height 15
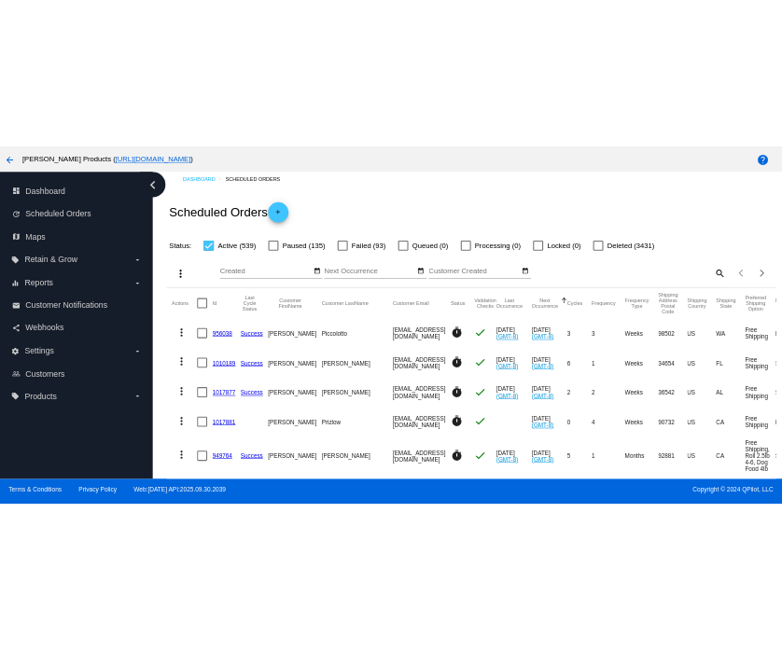
scroll to position [0, 0]
